Goal: Task Accomplishment & Management: Manage account settings

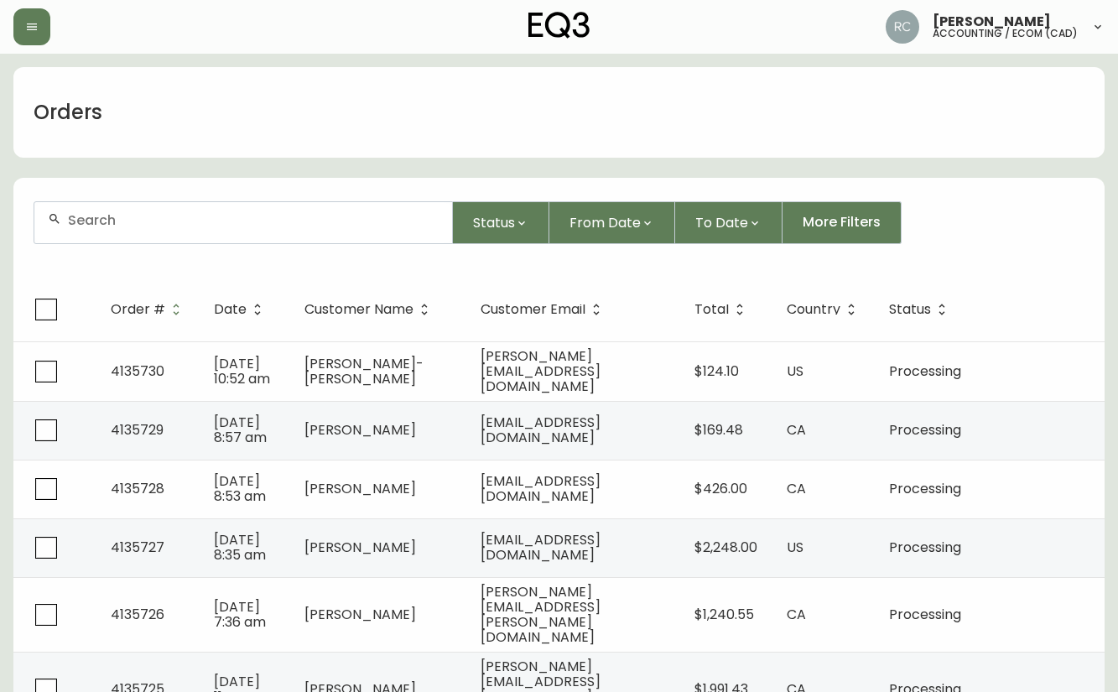
drag, startPoint x: 239, startPoint y: 237, endPoint x: 232, endPoint y: 230, distance: 10.1
click at [239, 237] on div at bounding box center [243, 222] width 418 height 41
paste input "4135683"
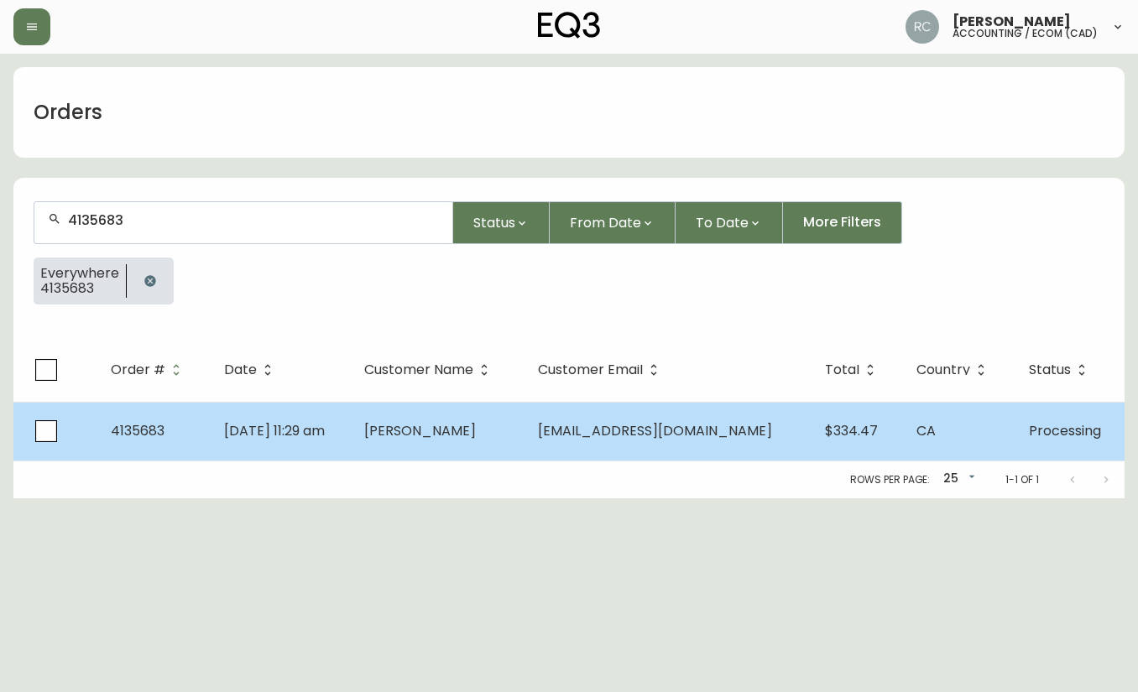
type input "4135683"
click at [471, 425] on span "[PERSON_NAME]" at bounding box center [420, 430] width 112 height 19
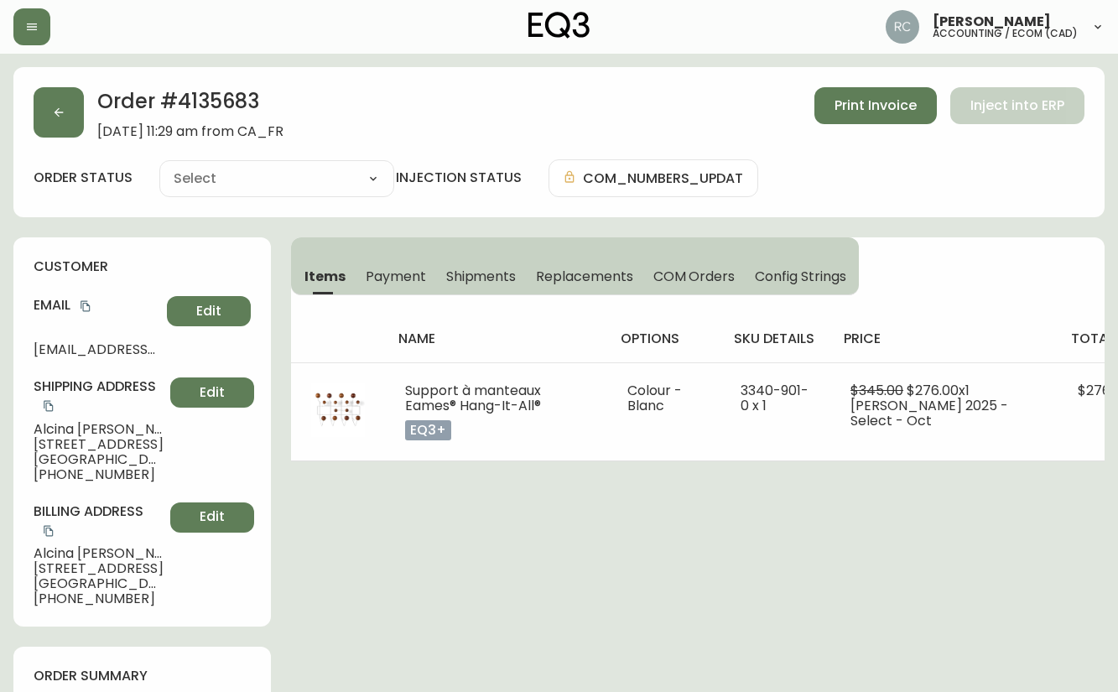
type input "Processing"
select select "PROCESSING"
click at [387, 276] on span "Payment" at bounding box center [396, 277] width 60 height 18
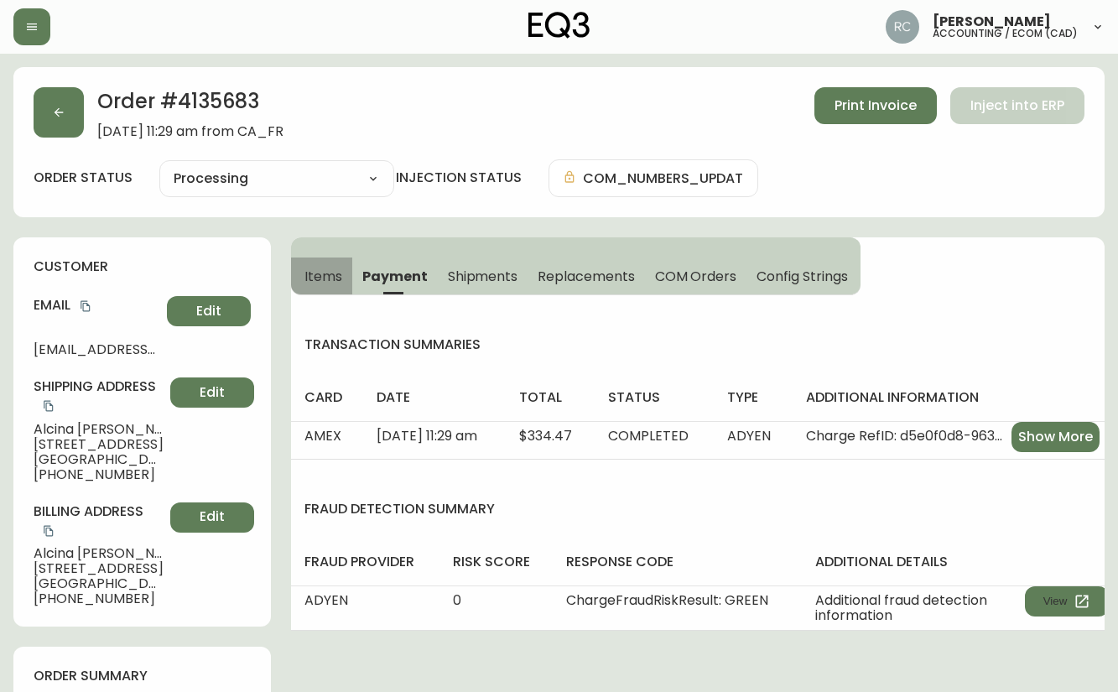
click at [338, 277] on span "Items" at bounding box center [324, 277] width 38 height 18
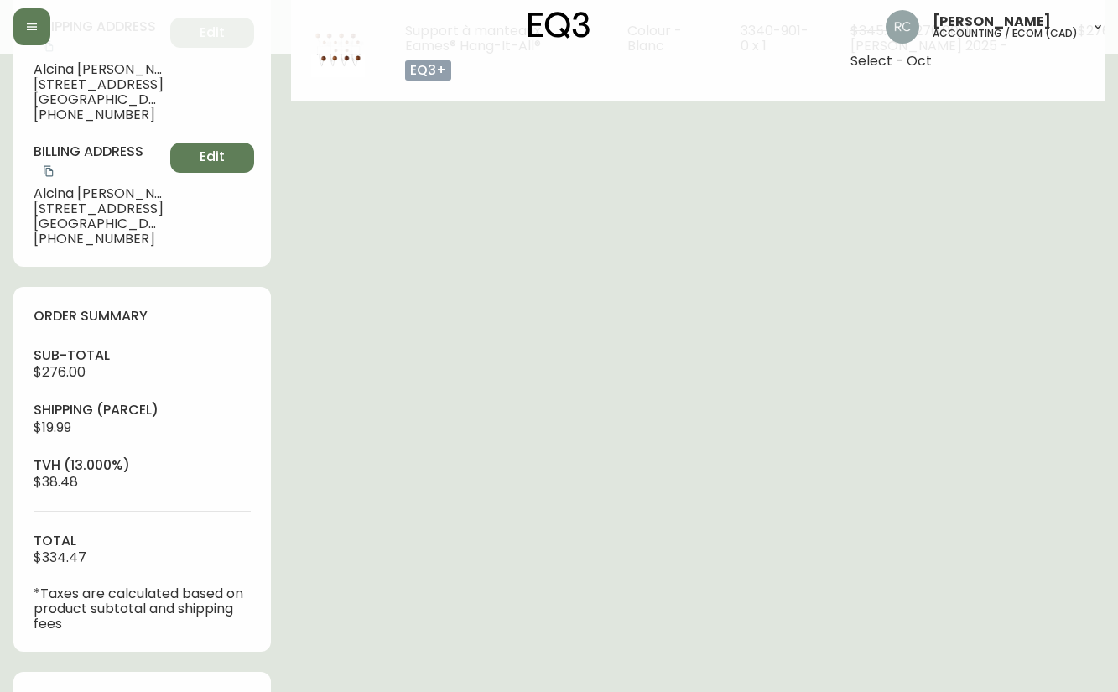
scroll to position [701, 0]
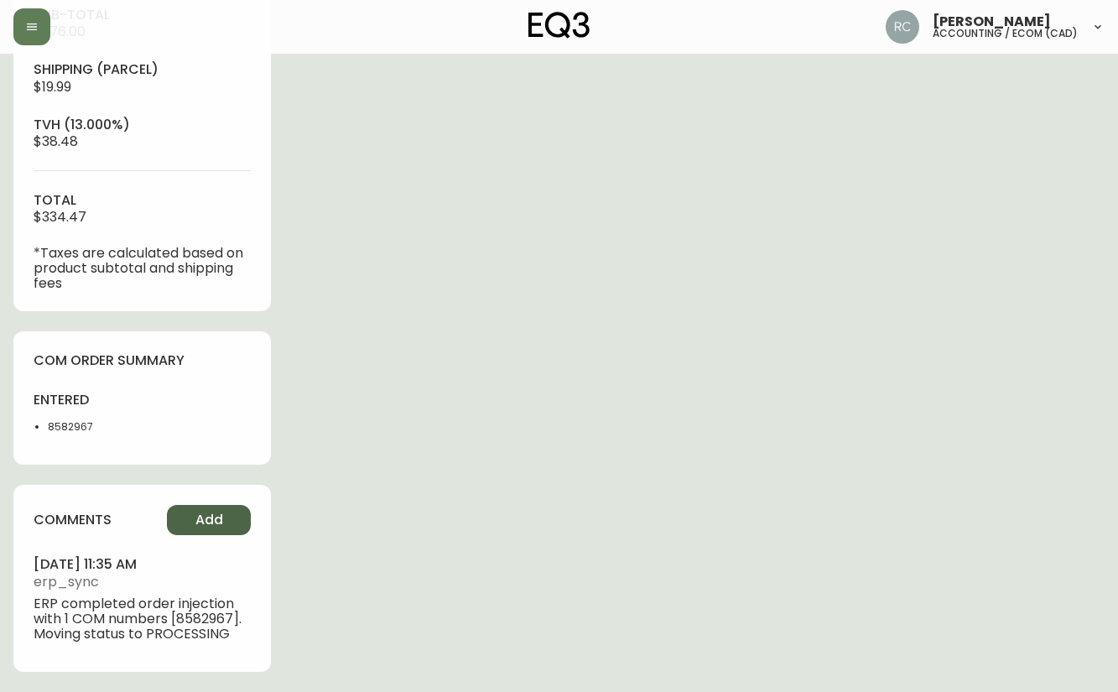
click at [180, 522] on button "Add" at bounding box center [209, 520] width 84 height 30
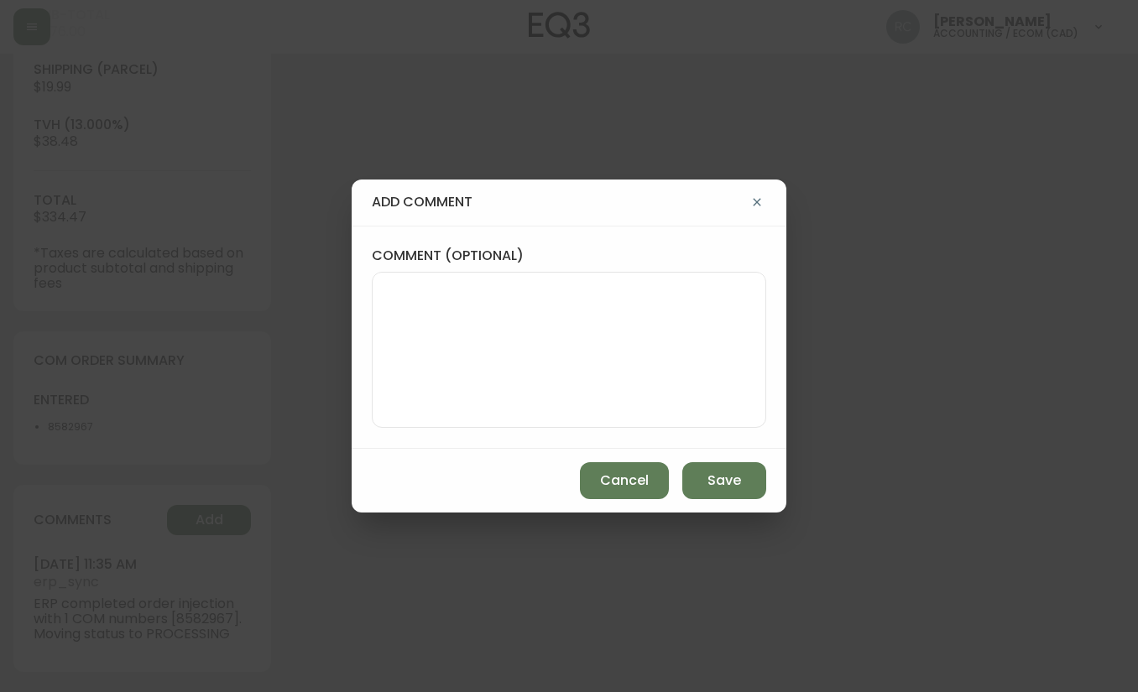
click at [527, 419] on div at bounding box center [569, 350] width 394 height 156
paste textarea "P019807"
type textarea "PO: YP019807"
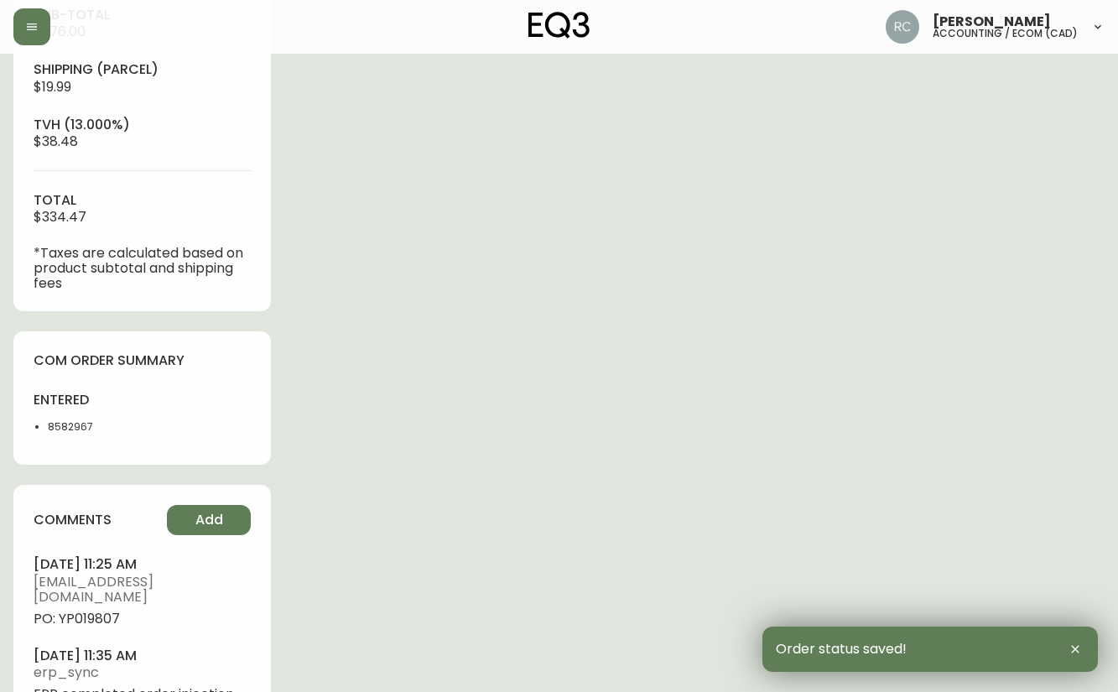
click at [110, 612] on span "PO: YP019807" at bounding box center [142, 619] width 217 height 15
click at [107, 612] on span "PO: YP019807" at bounding box center [142, 619] width 217 height 15
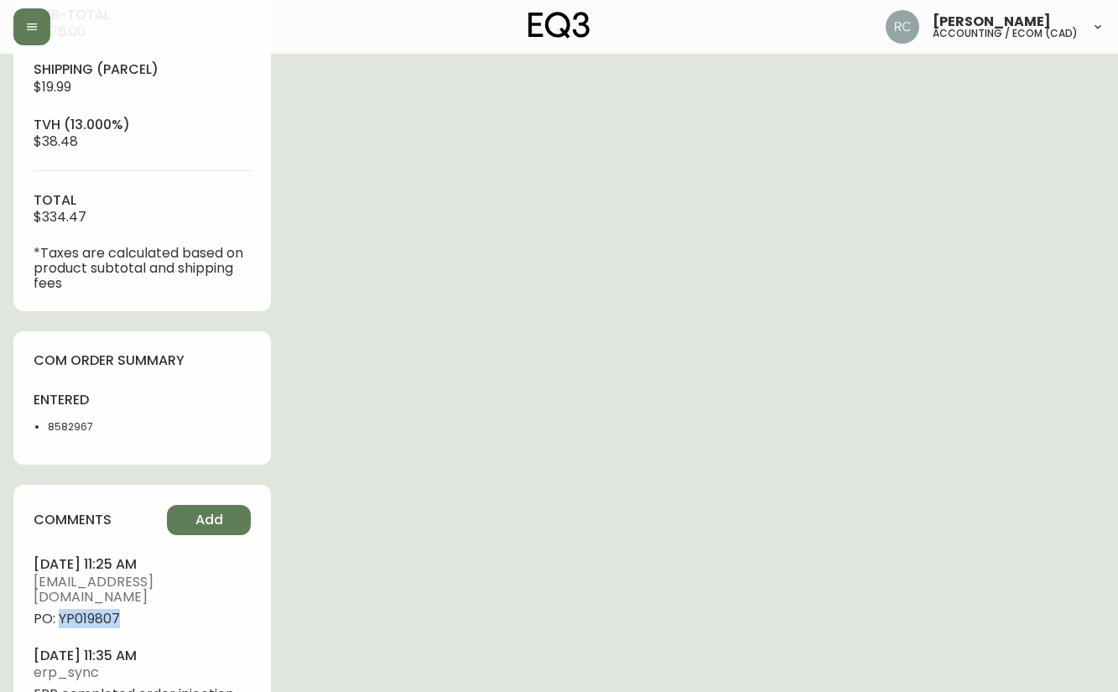
copy span "YP019807"
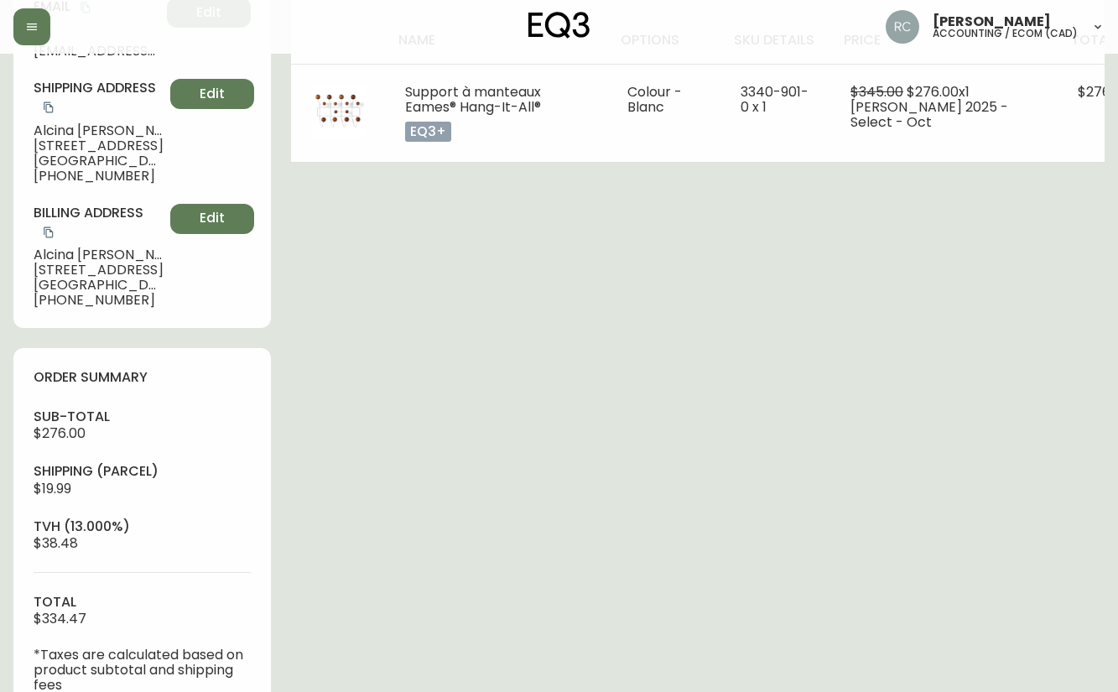
scroll to position [113, 0]
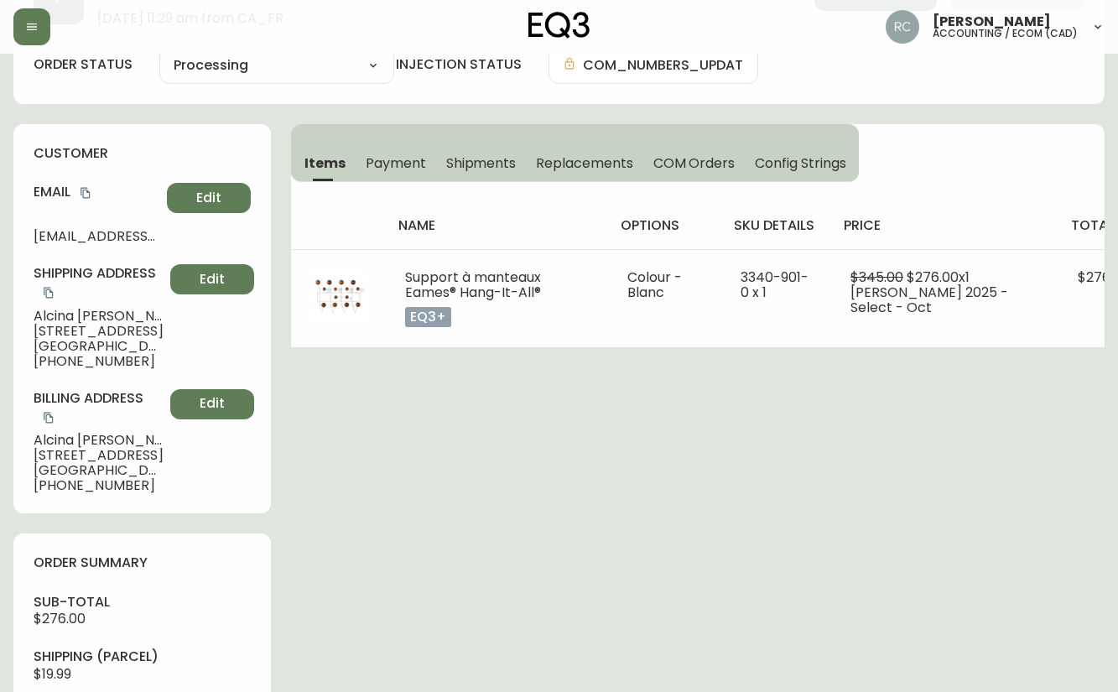
click at [51, 310] on span "[PERSON_NAME]" at bounding box center [99, 316] width 130 height 15
copy span "[PERSON_NAME]"
click at [84, 189] on icon "copy" at bounding box center [86, 193] width 12 height 12
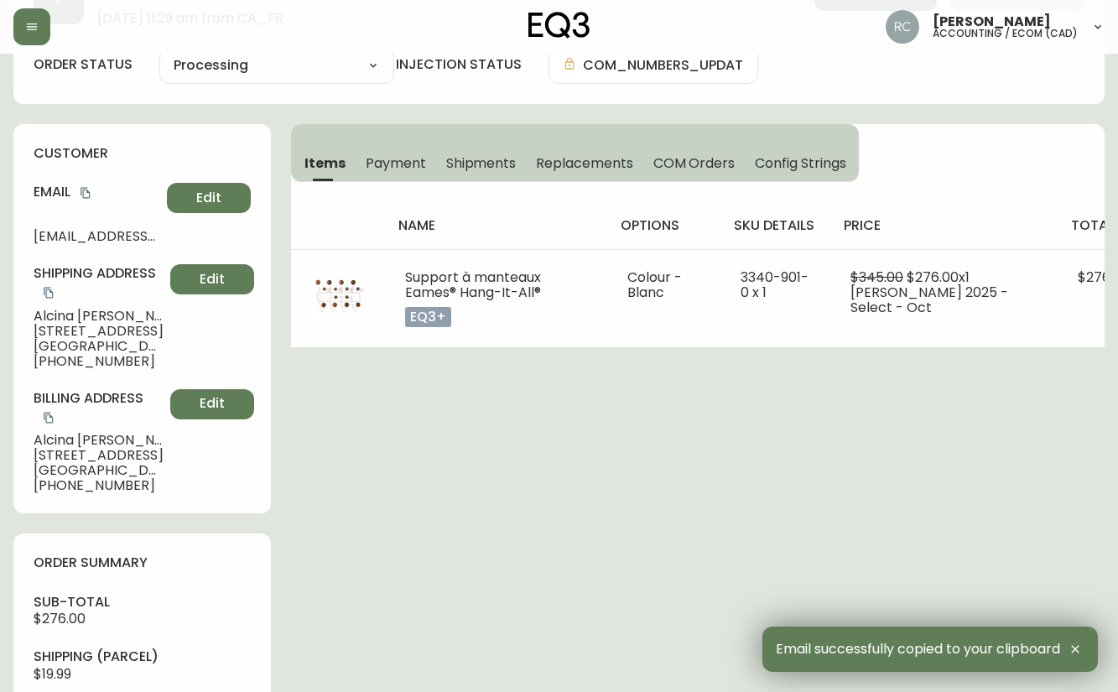
click at [71, 329] on span "[STREET_ADDRESS]" at bounding box center [99, 331] width 130 height 15
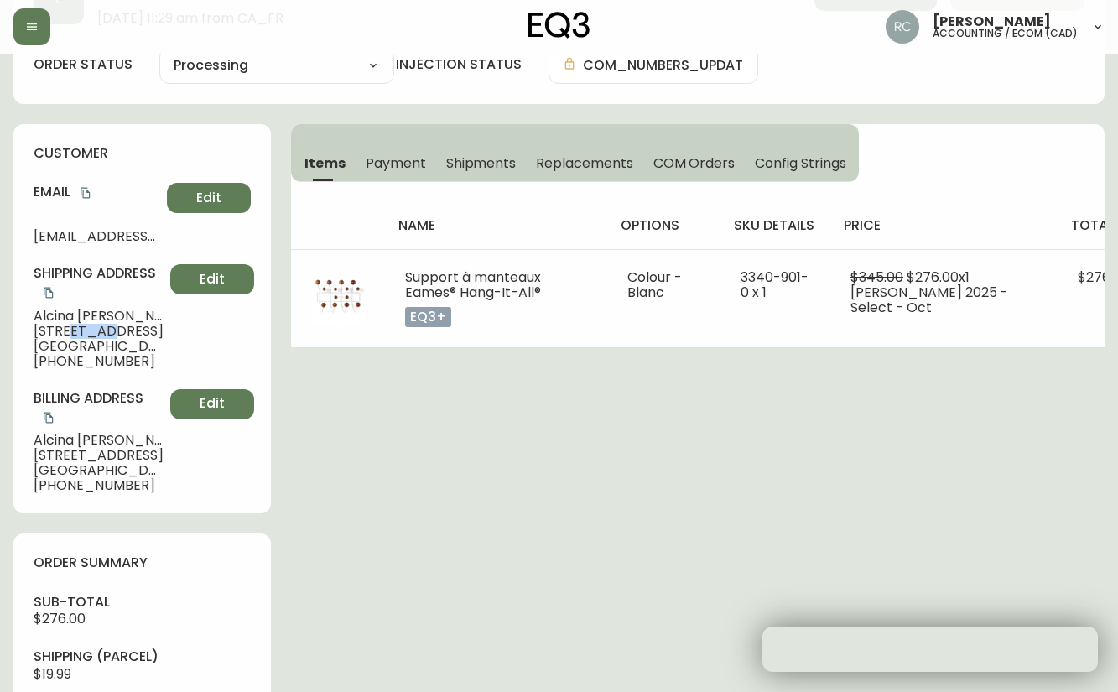
click at [71, 329] on span "[STREET_ADDRESS]" at bounding box center [99, 331] width 130 height 15
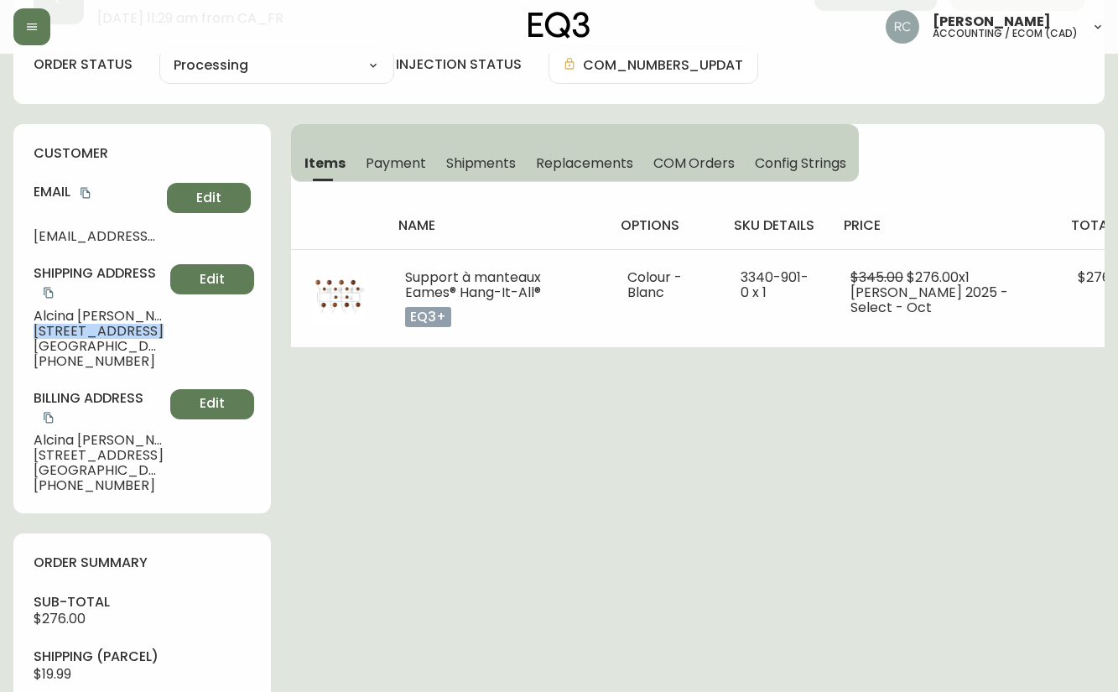
click at [71, 329] on span "[STREET_ADDRESS]" at bounding box center [99, 331] width 130 height 15
copy span "[STREET_ADDRESS]"
click at [60, 343] on span "[GEOGRAPHIC_DATA] , [GEOGRAPHIC_DATA] , K1S 5K3 , [GEOGRAPHIC_DATA]" at bounding box center [99, 346] width 130 height 15
copy span "[GEOGRAPHIC_DATA]"
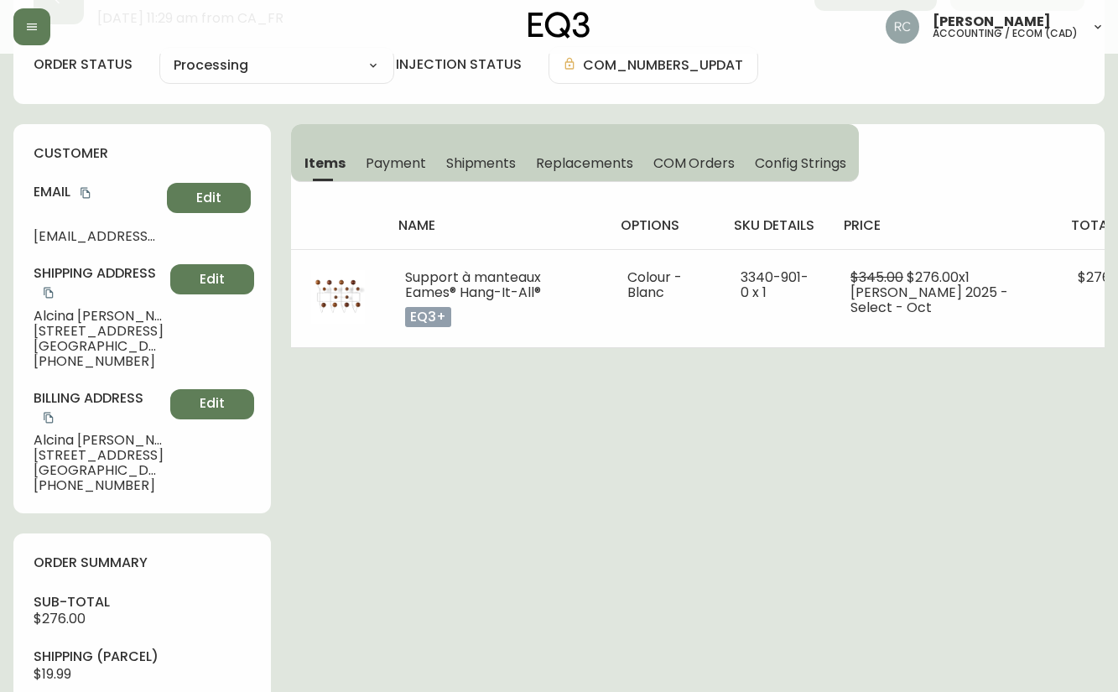
click at [125, 347] on span "[GEOGRAPHIC_DATA] , [GEOGRAPHIC_DATA] , K1S 5K3 , [GEOGRAPHIC_DATA]" at bounding box center [99, 346] width 130 height 15
copy span "[GEOGRAPHIC_DATA] , [GEOGRAPHIC_DATA] , K1S 5K3 , [GEOGRAPHIC_DATA]"
click at [81, 356] on span "[PHONE_NUMBER]" at bounding box center [99, 361] width 130 height 15
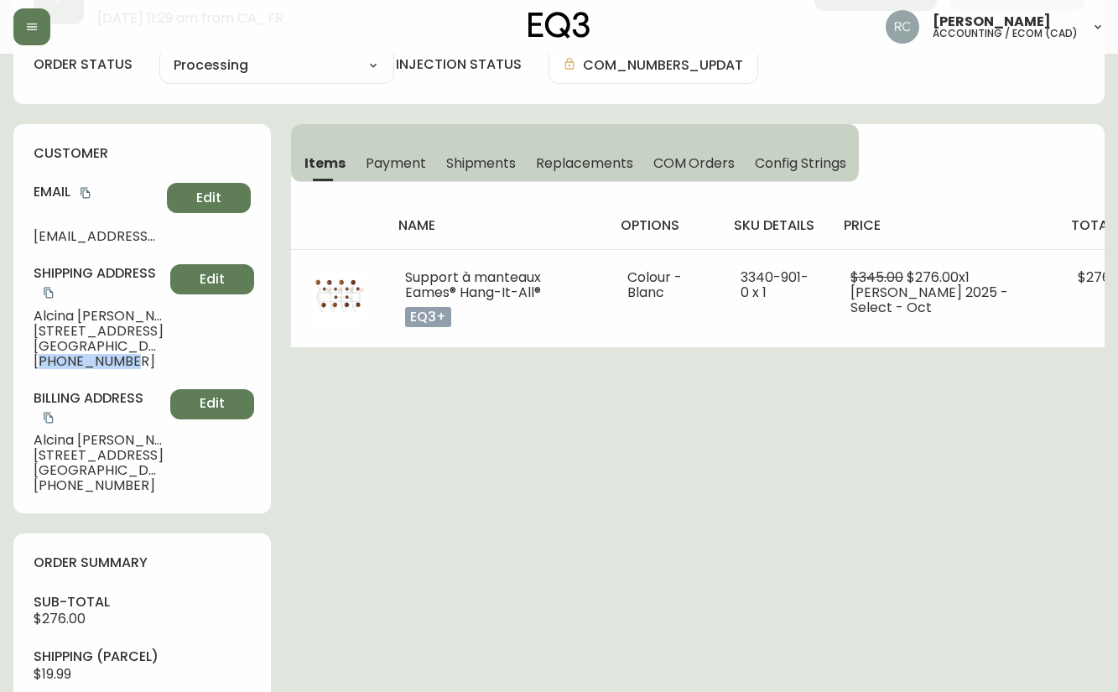
click at [81, 356] on span "[PHONE_NUMBER]" at bounding box center [99, 361] width 130 height 15
copy div "[PHONE_NUMBER] Edit"
click at [88, 312] on span "[PERSON_NAME]" at bounding box center [99, 316] width 130 height 15
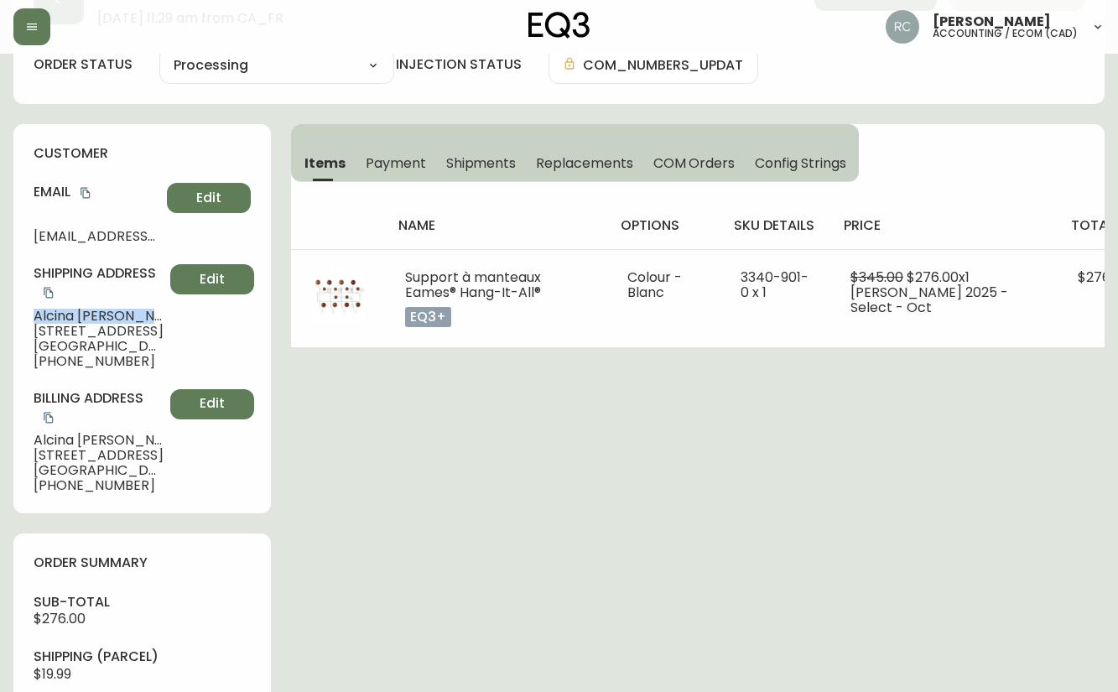
click at [88, 312] on span "[PERSON_NAME]" at bounding box center [99, 316] width 130 height 15
copy span "[PERSON_NAME]"
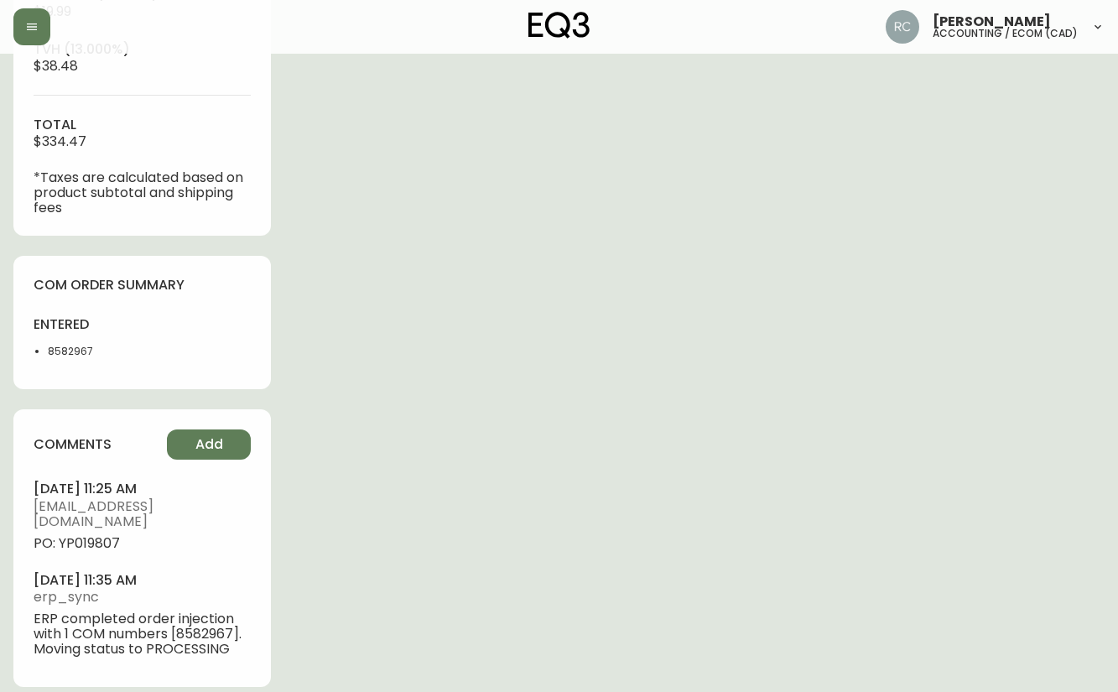
click at [102, 536] on span "PO: YP019807" at bounding box center [142, 543] width 217 height 15
copy span "YP019807"
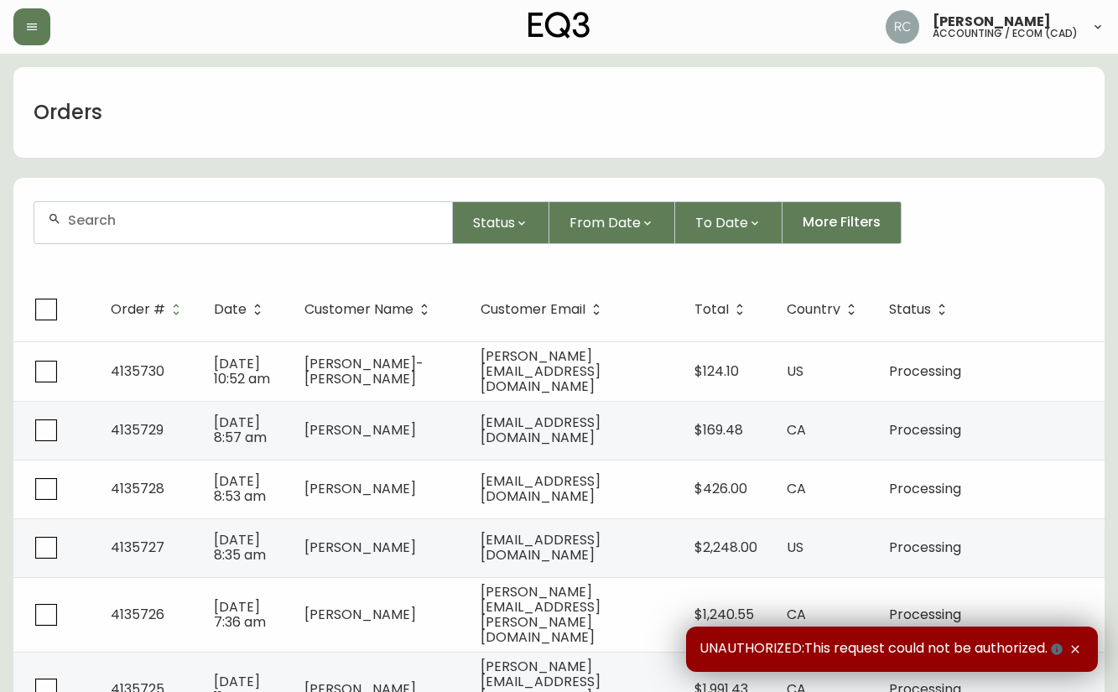
click at [203, 224] on input "text" at bounding box center [253, 220] width 371 height 16
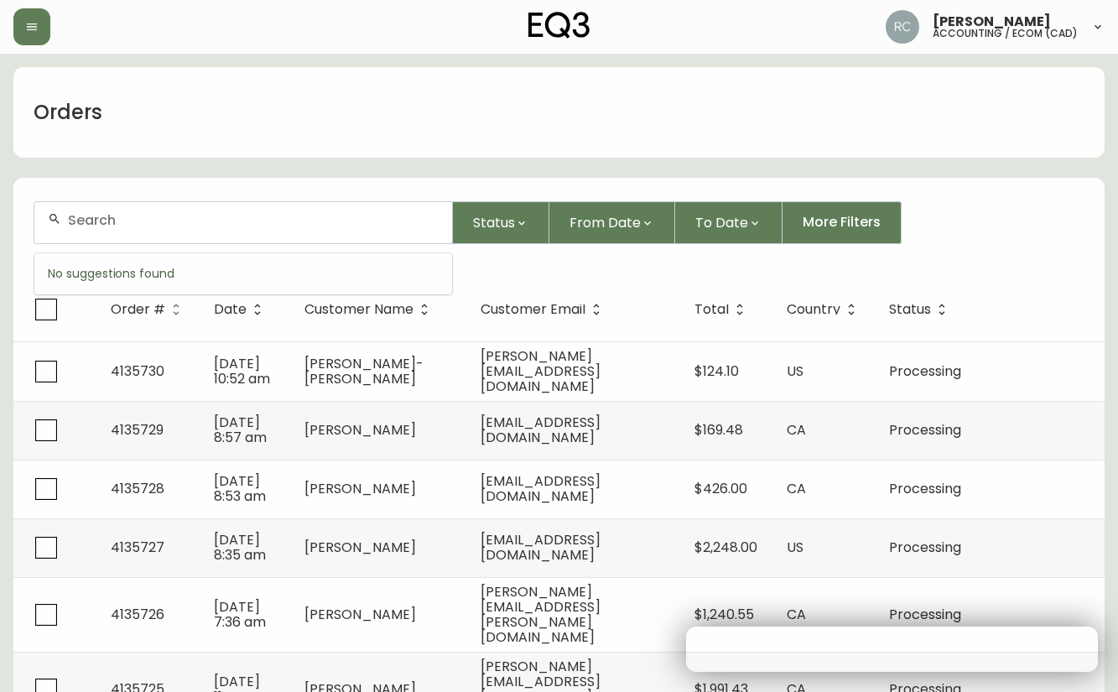
paste input "4135703"
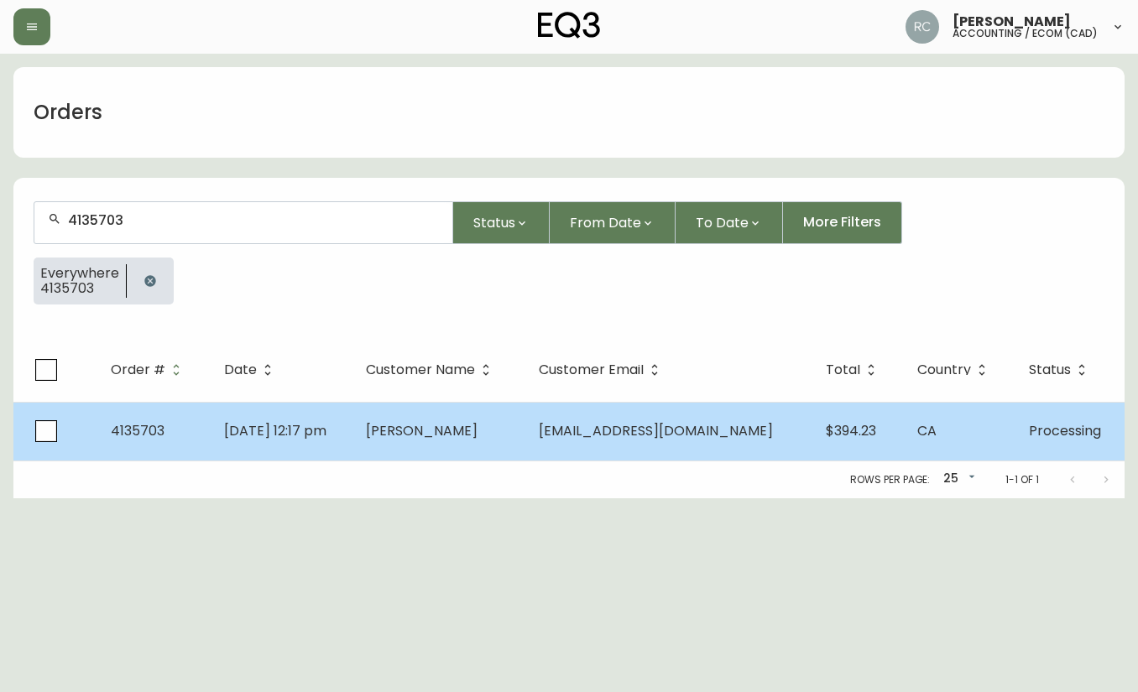
type input "4135703"
click at [352, 425] on td "Oct 08 2025, 12:17 pm" at bounding box center [282, 431] width 142 height 59
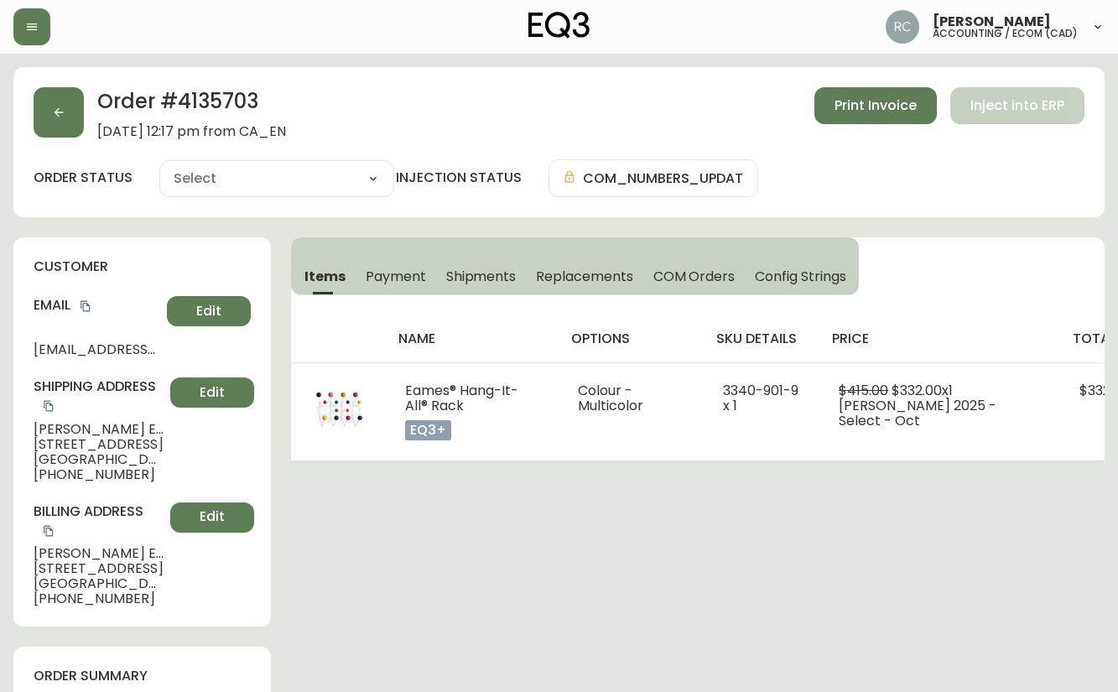
type input "Processing"
select select "PROCESSING"
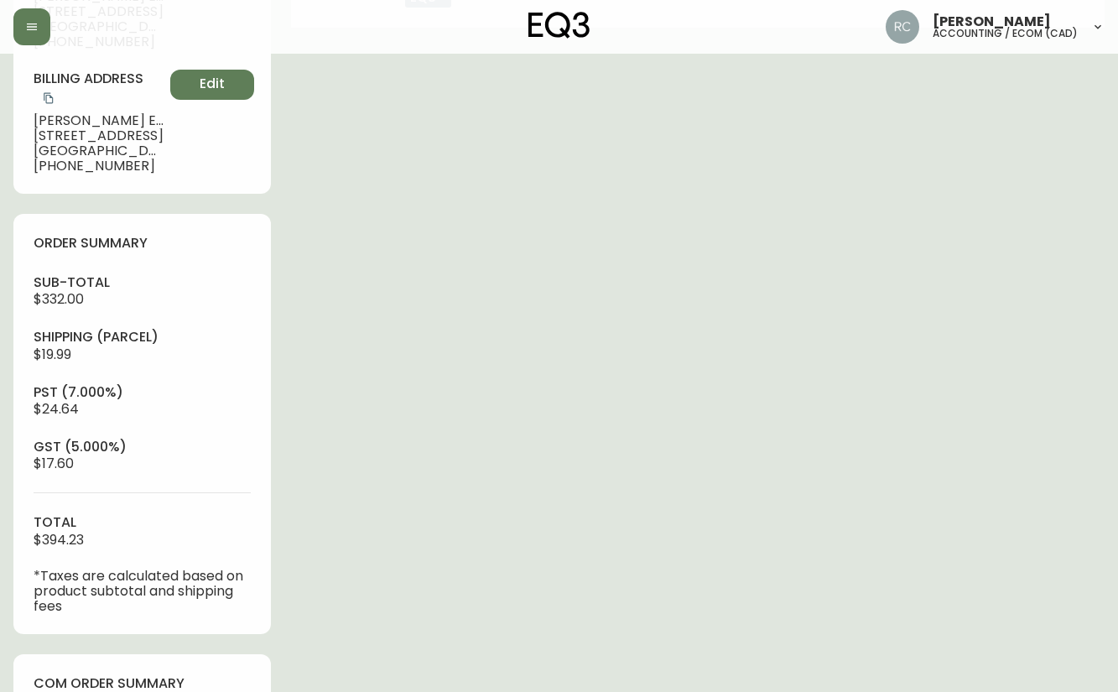
scroll to position [755, 0]
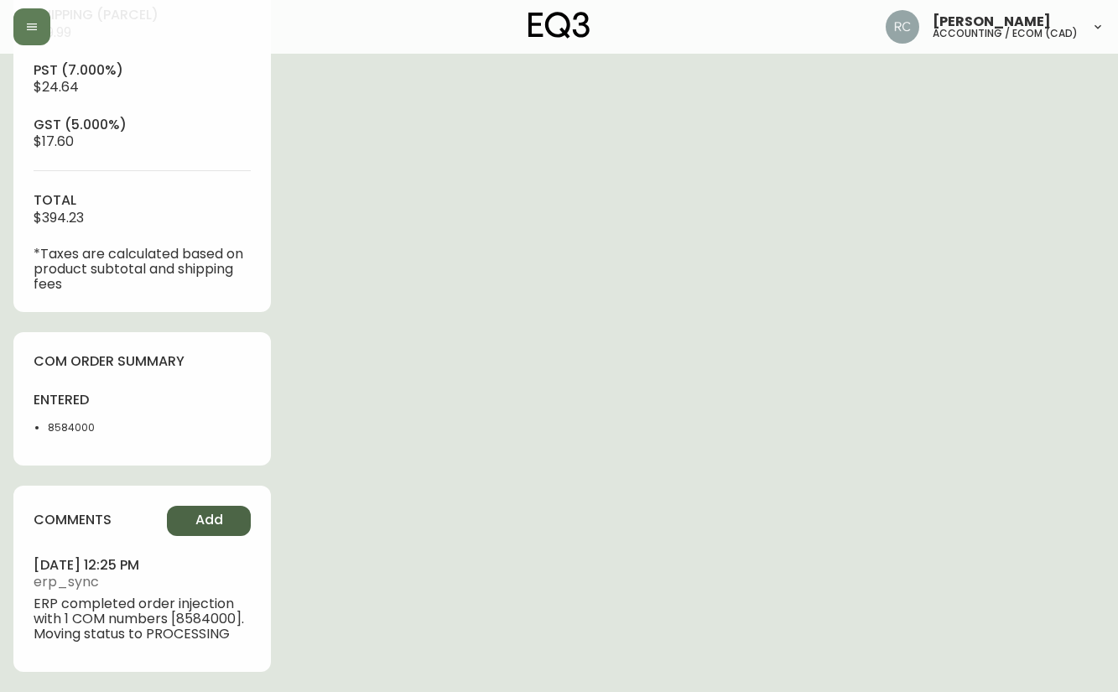
click at [220, 517] on span "Add" at bounding box center [209, 520] width 28 height 18
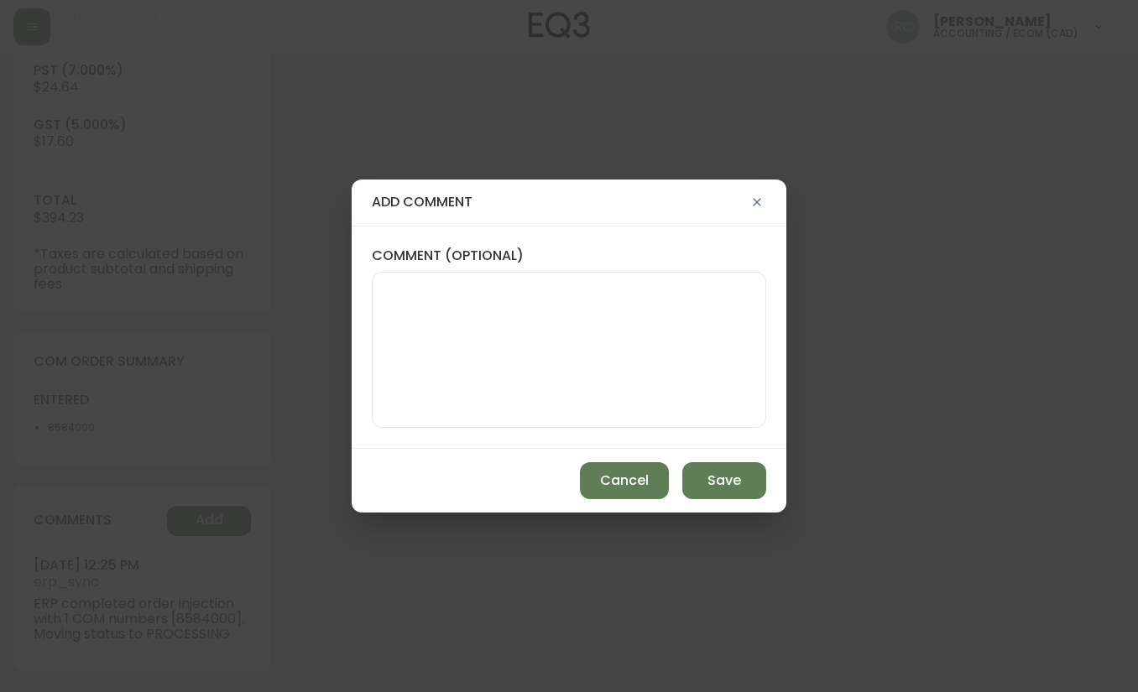
click at [586, 363] on textarea "comment (optional)" at bounding box center [569, 350] width 366 height 134
type textarea "p"
paste textarea "P019808"
type textarea "PO: YP019808"
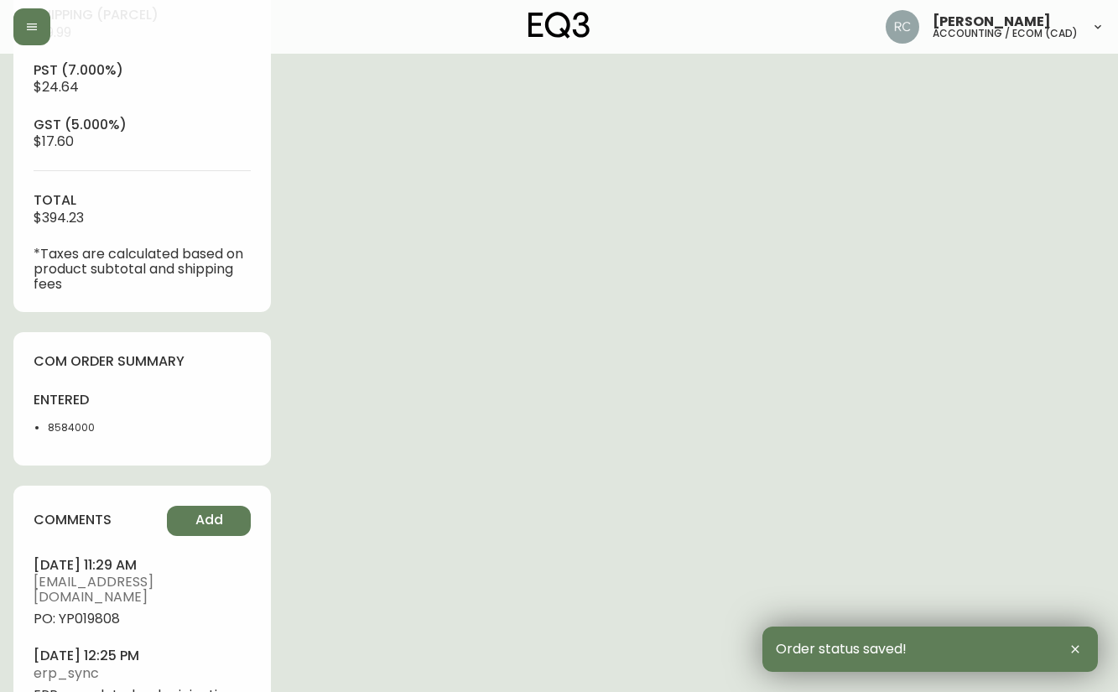
click at [81, 613] on ul "october 10, 2025 at 11:29 am rcustodio@eq3.ca PO: YP019808 october 08, 2025 at …" at bounding box center [142, 644] width 217 height 177
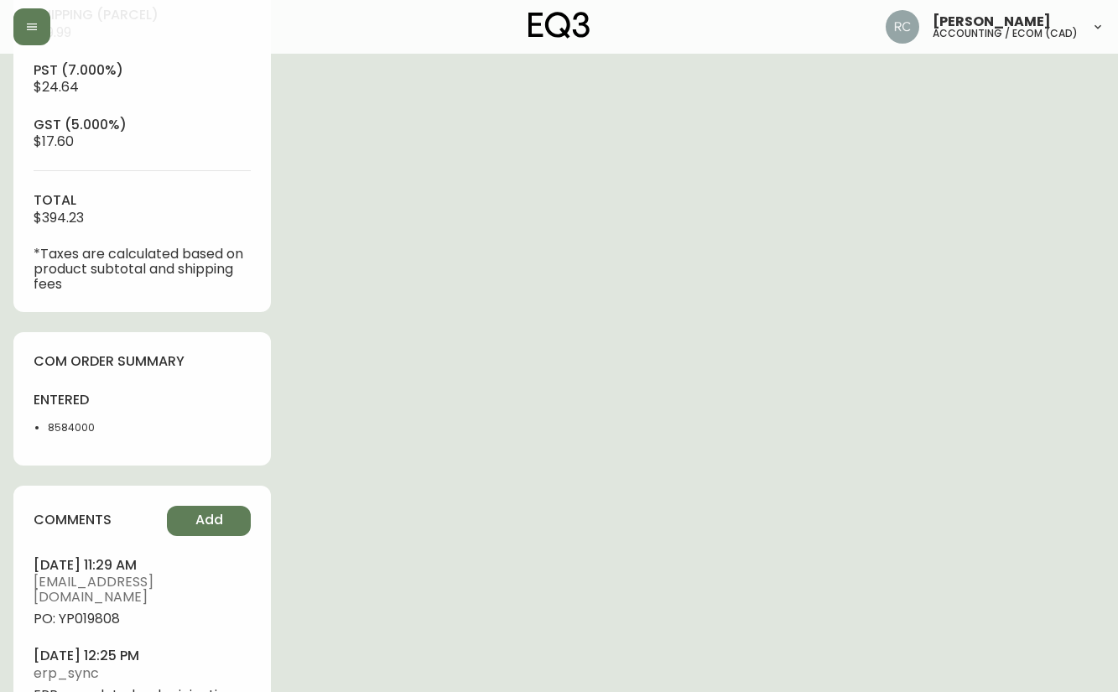
click at [86, 612] on span "PO: YP019808" at bounding box center [142, 619] width 217 height 15
copy span "YP019808"
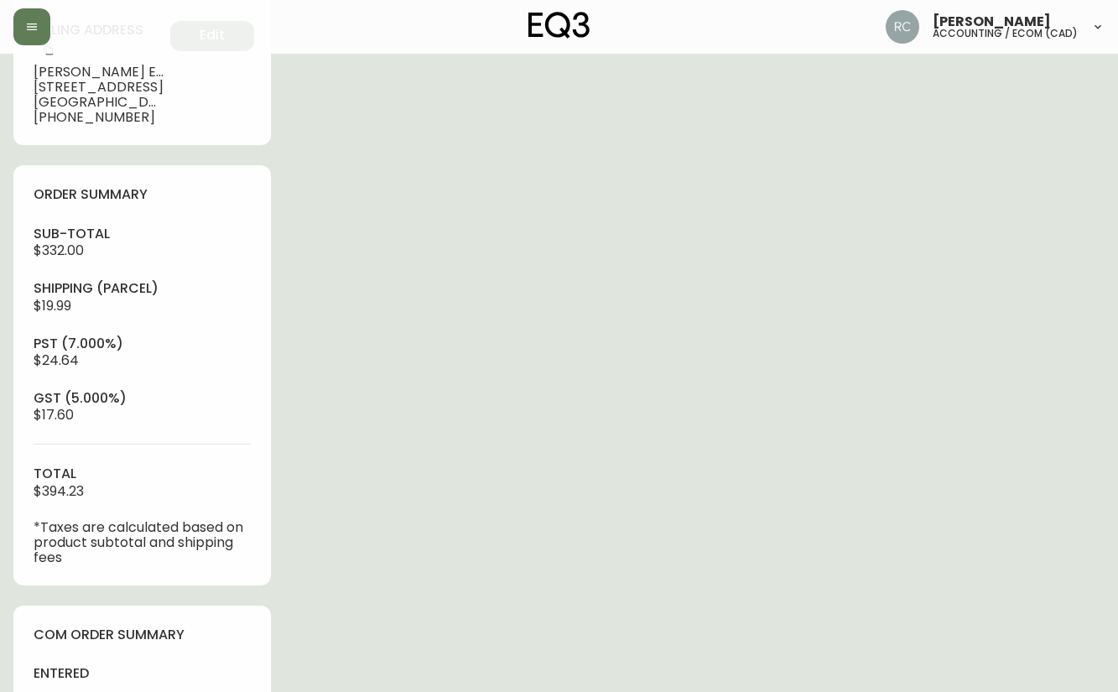
scroll to position [0, 0]
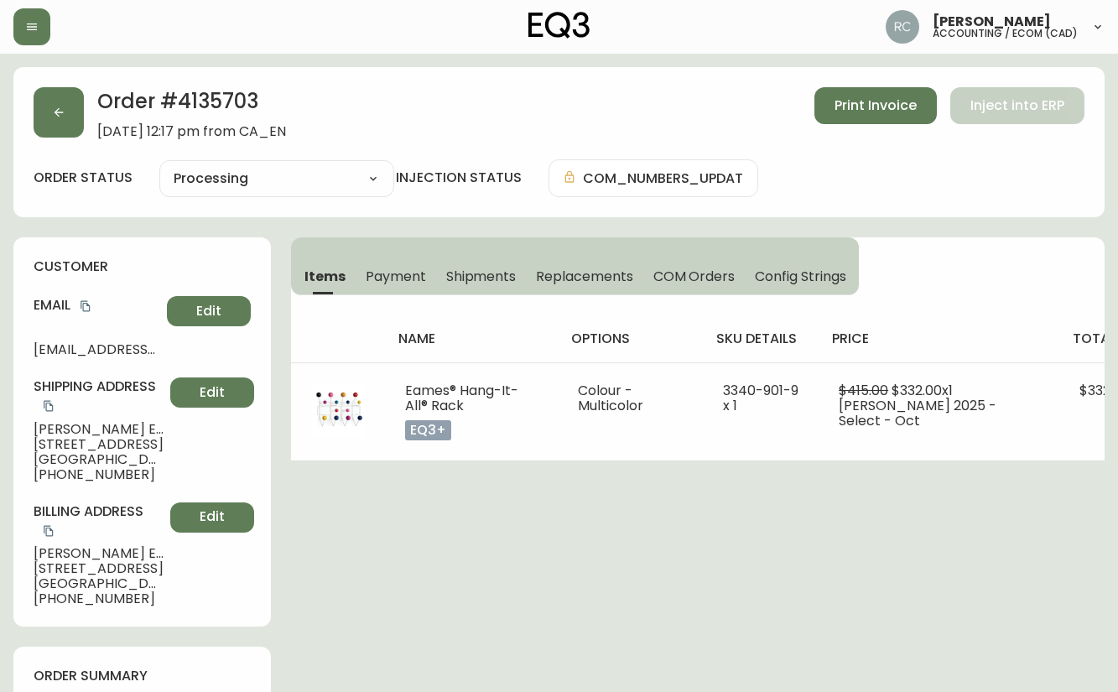
click at [85, 435] on span "Anthony Englot" at bounding box center [99, 429] width 130 height 15
copy span "Anthony Englot"
drag, startPoint x: 91, startPoint y: 305, endPoint x: 44, endPoint y: 305, distance: 47.0
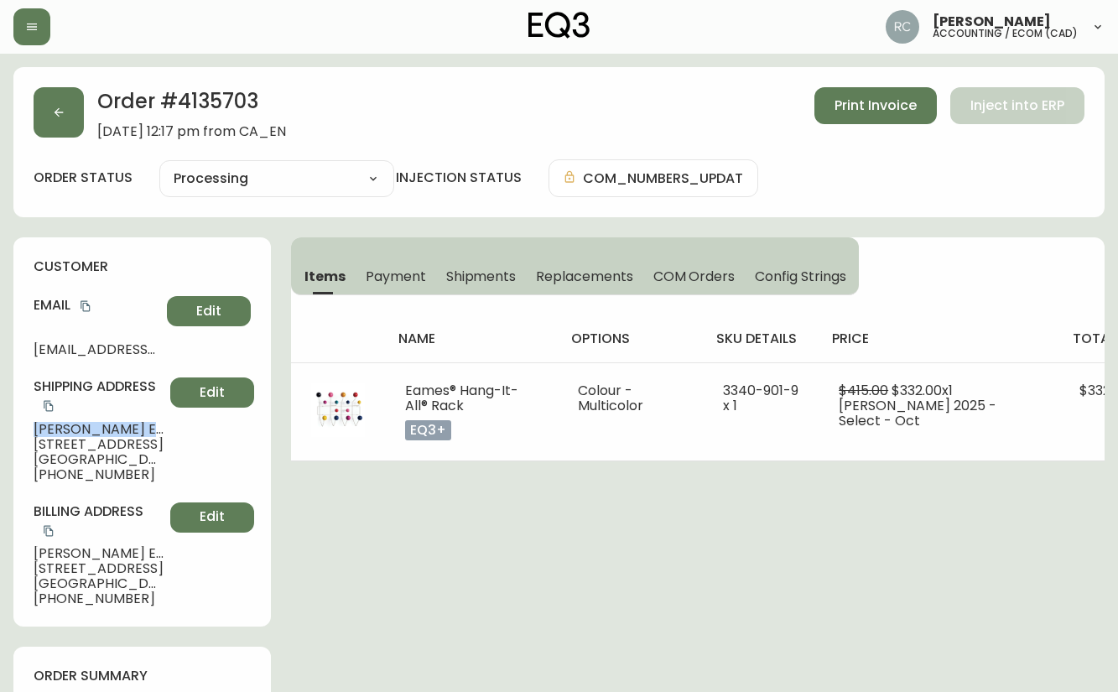
click at [87, 307] on icon "copy" at bounding box center [86, 306] width 12 height 12
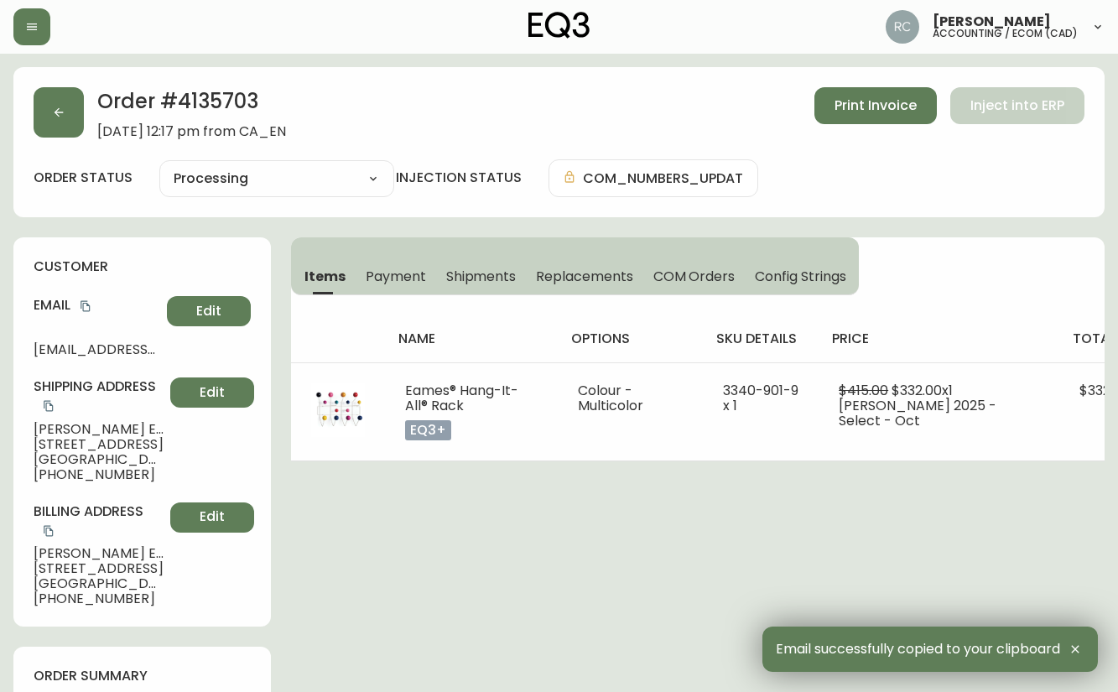
click at [79, 445] on span "654 Waverley St." at bounding box center [99, 444] width 130 height 15
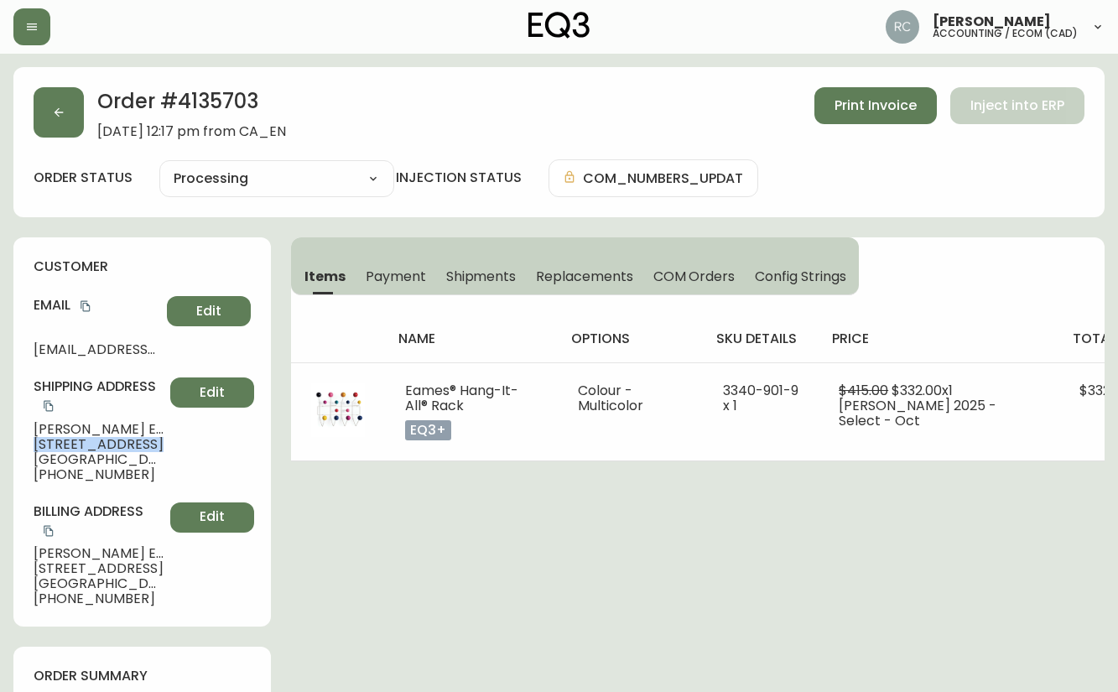
click at [79, 445] on span "654 Waverley St." at bounding box center [99, 444] width 130 height 15
copy span "654 Waverley St."
click at [86, 455] on span "Winnipeg , MB , R3M 3L6 , CA" at bounding box center [99, 459] width 130 height 15
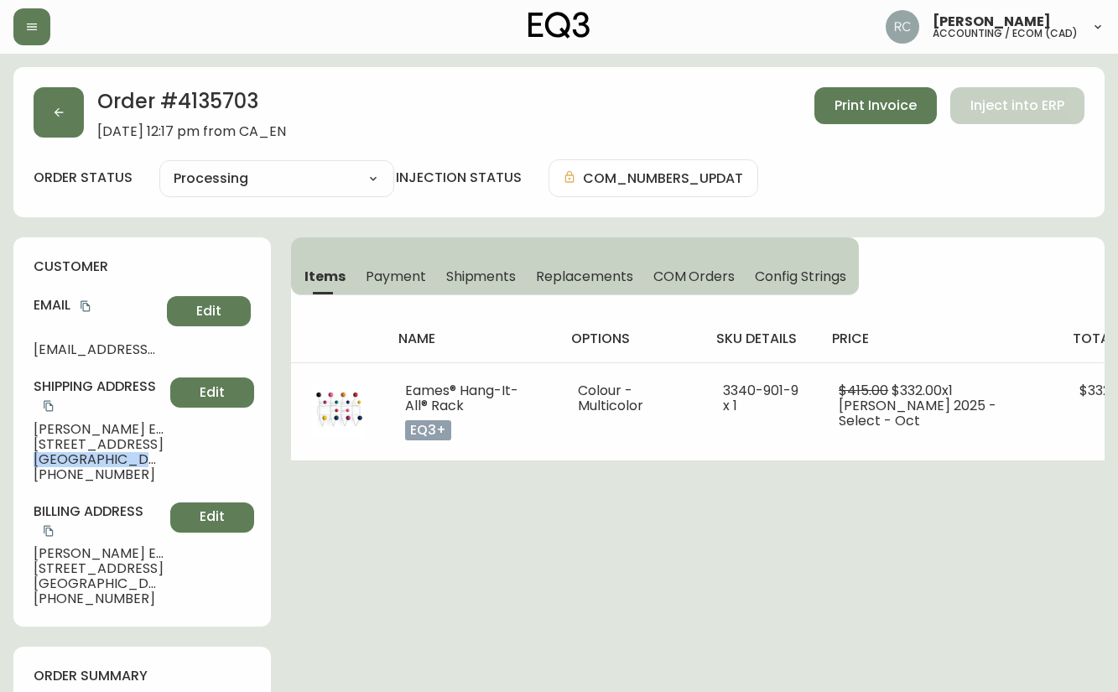
copy span "Winnipeg , MB , R3M 3L6 , CA"
click at [75, 479] on span "+12049302266" at bounding box center [99, 474] width 130 height 15
copy span "12049302266"
click at [74, 433] on span "Anthony Englot" at bounding box center [99, 429] width 130 height 15
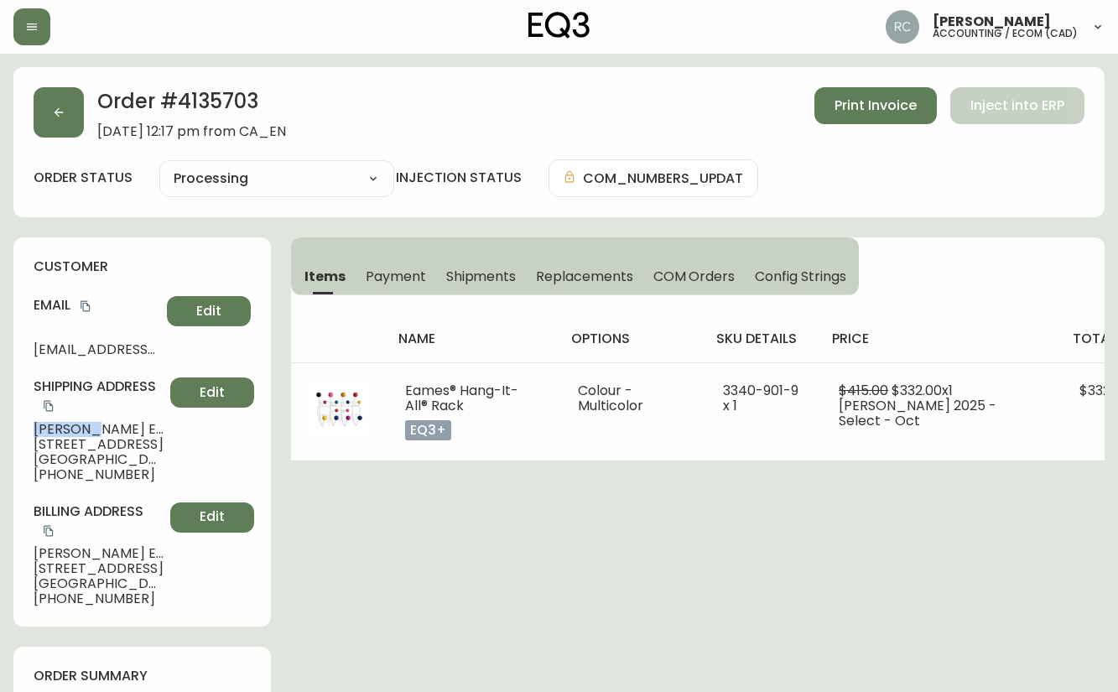
click at [74, 433] on span "Anthony Englot" at bounding box center [99, 429] width 130 height 15
copy span "Anthony Englot"
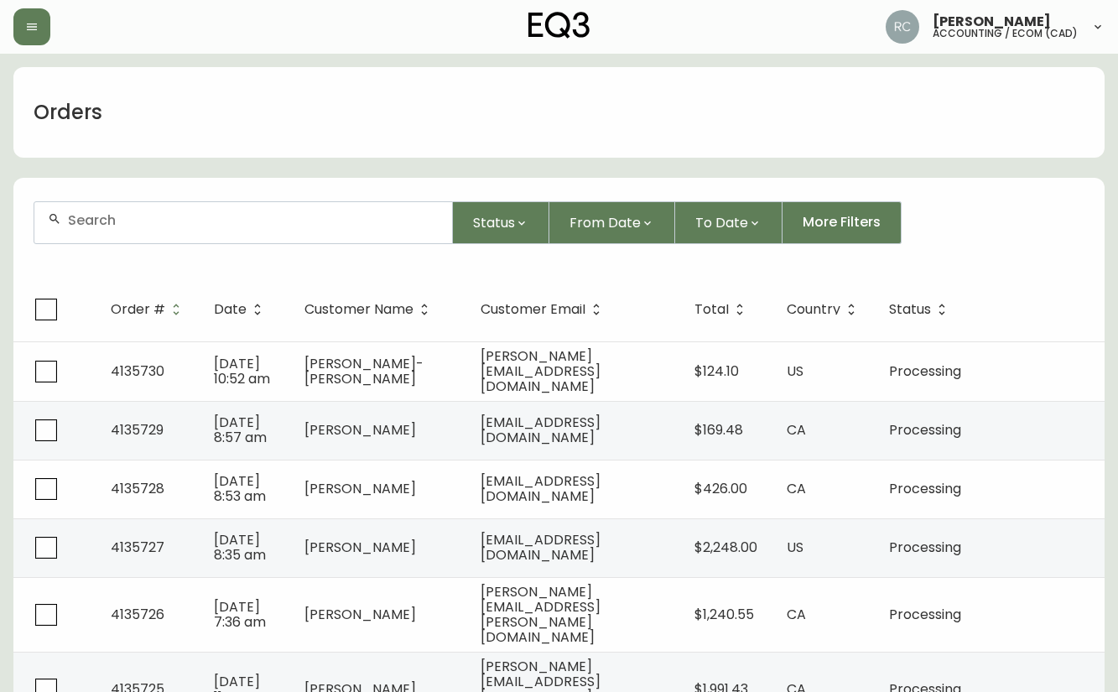
click at [646, 112] on div "Orders" at bounding box center [559, 112] width 1092 height 91
